Goal: Find specific page/section: Find specific page/section

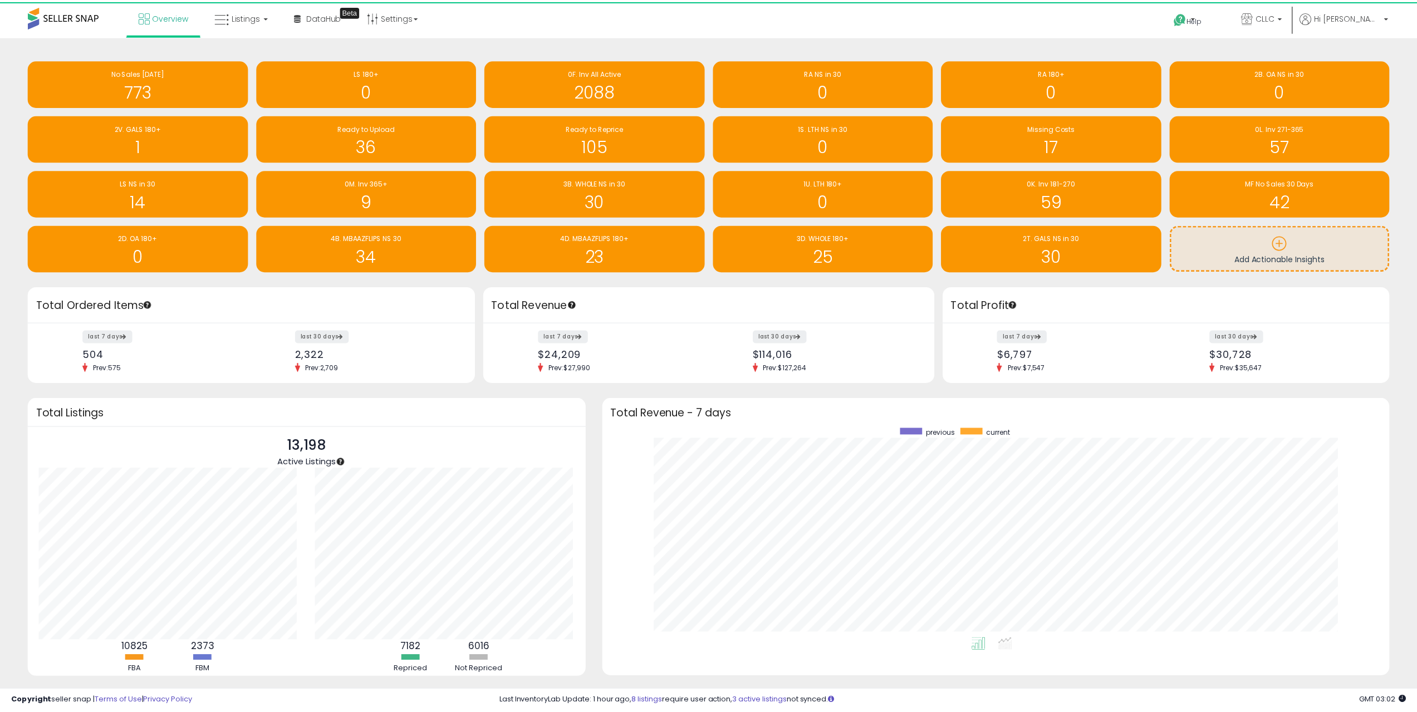
scroll to position [556702, 556148]
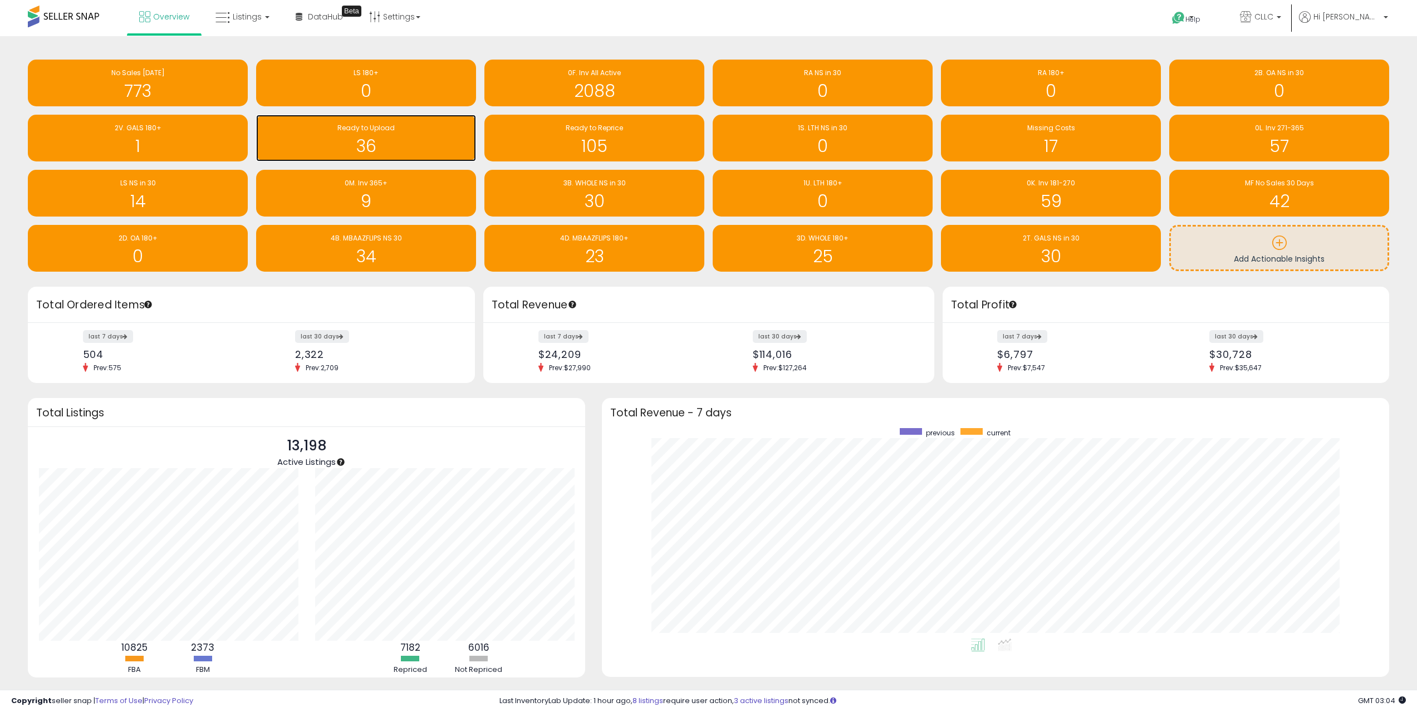
click at [355, 151] on h1 "36" at bounding box center [366, 146] width 209 height 18
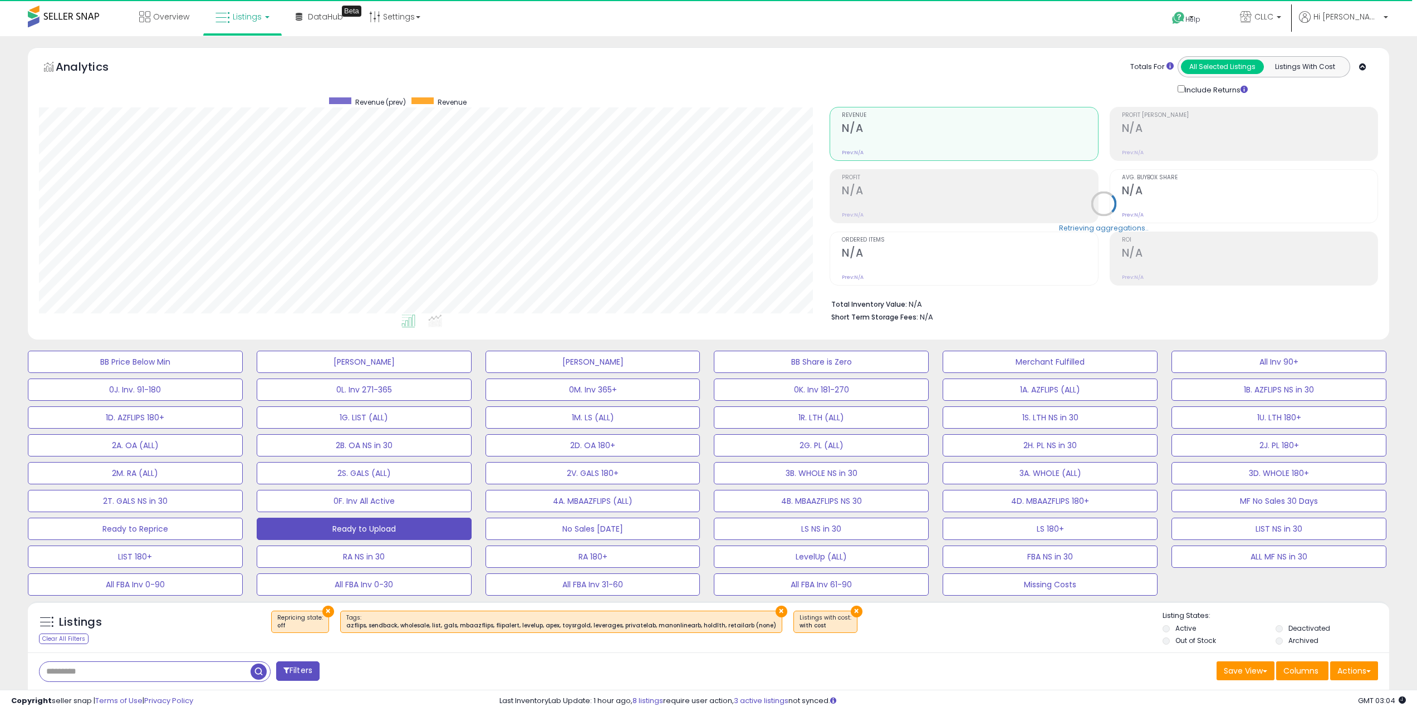
scroll to position [228, 791]
